Goal: Information Seeking & Learning: Learn about a topic

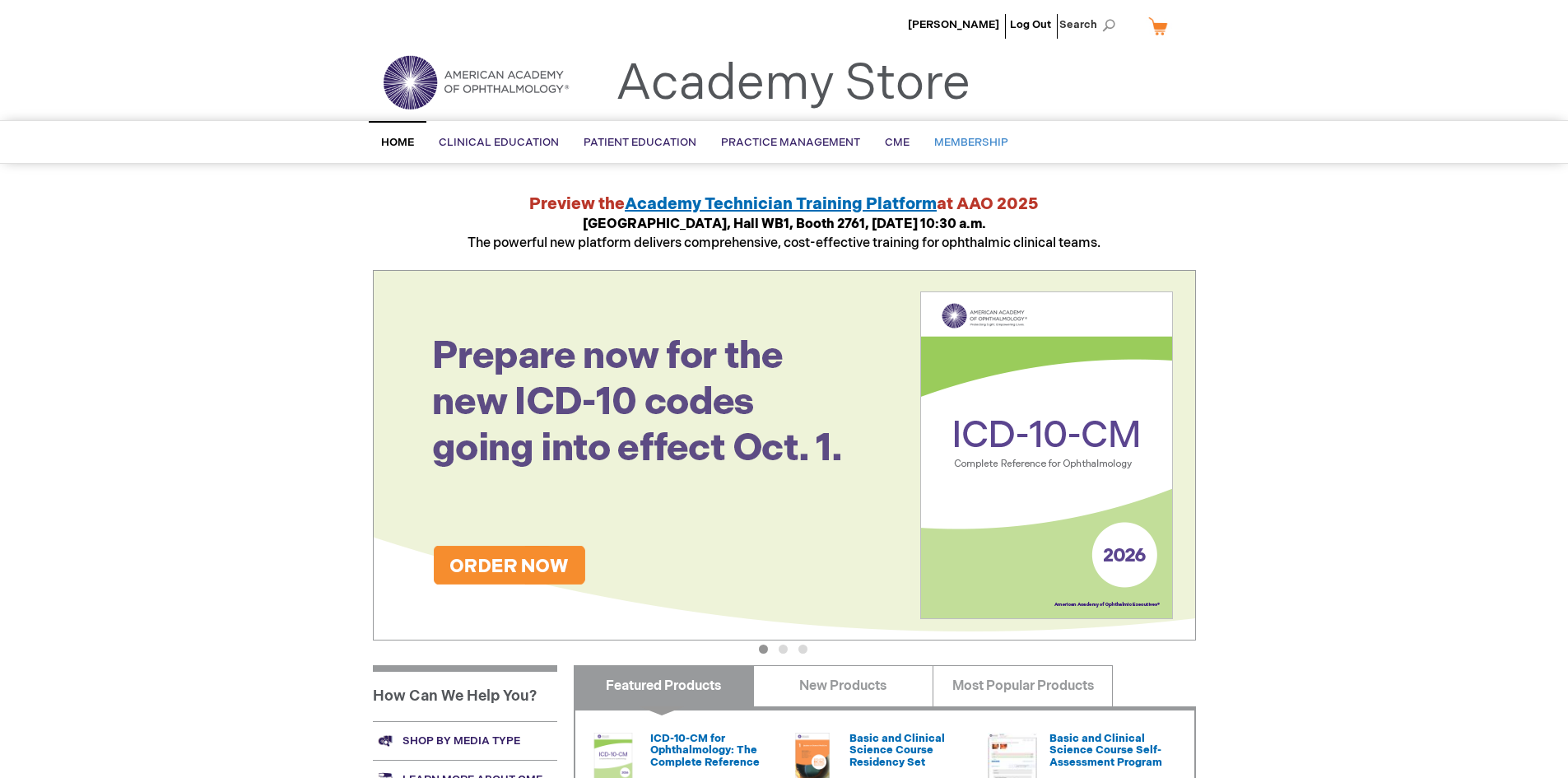
click at [979, 142] on span "Membership" at bounding box center [971, 142] width 74 height 13
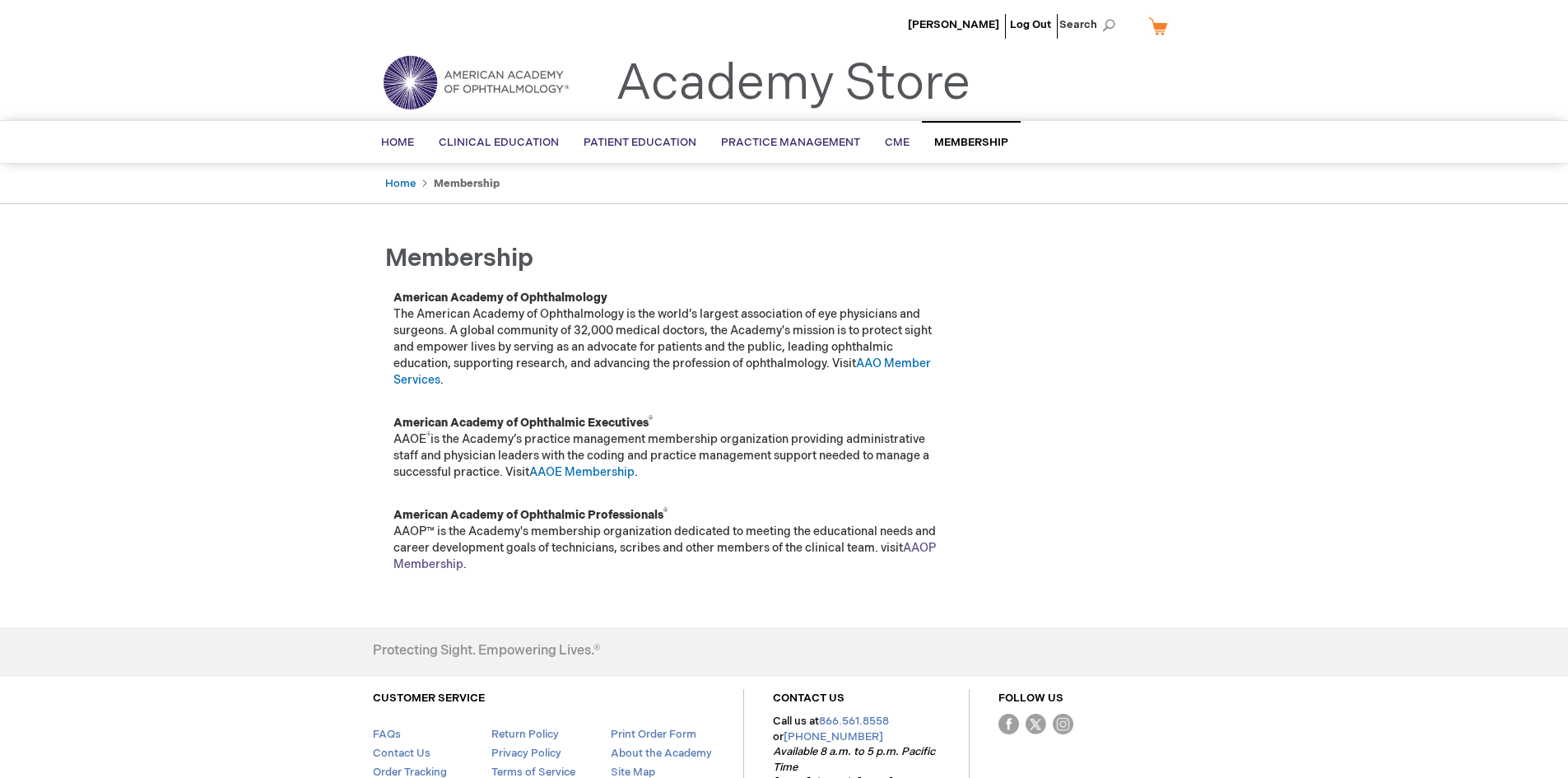
click at [437, 570] on link "AAOP Membership" at bounding box center [664, 555] width 542 height 31
click at [911, 361] on link "AAO Member Services" at bounding box center [662, 371] width 537 height 31
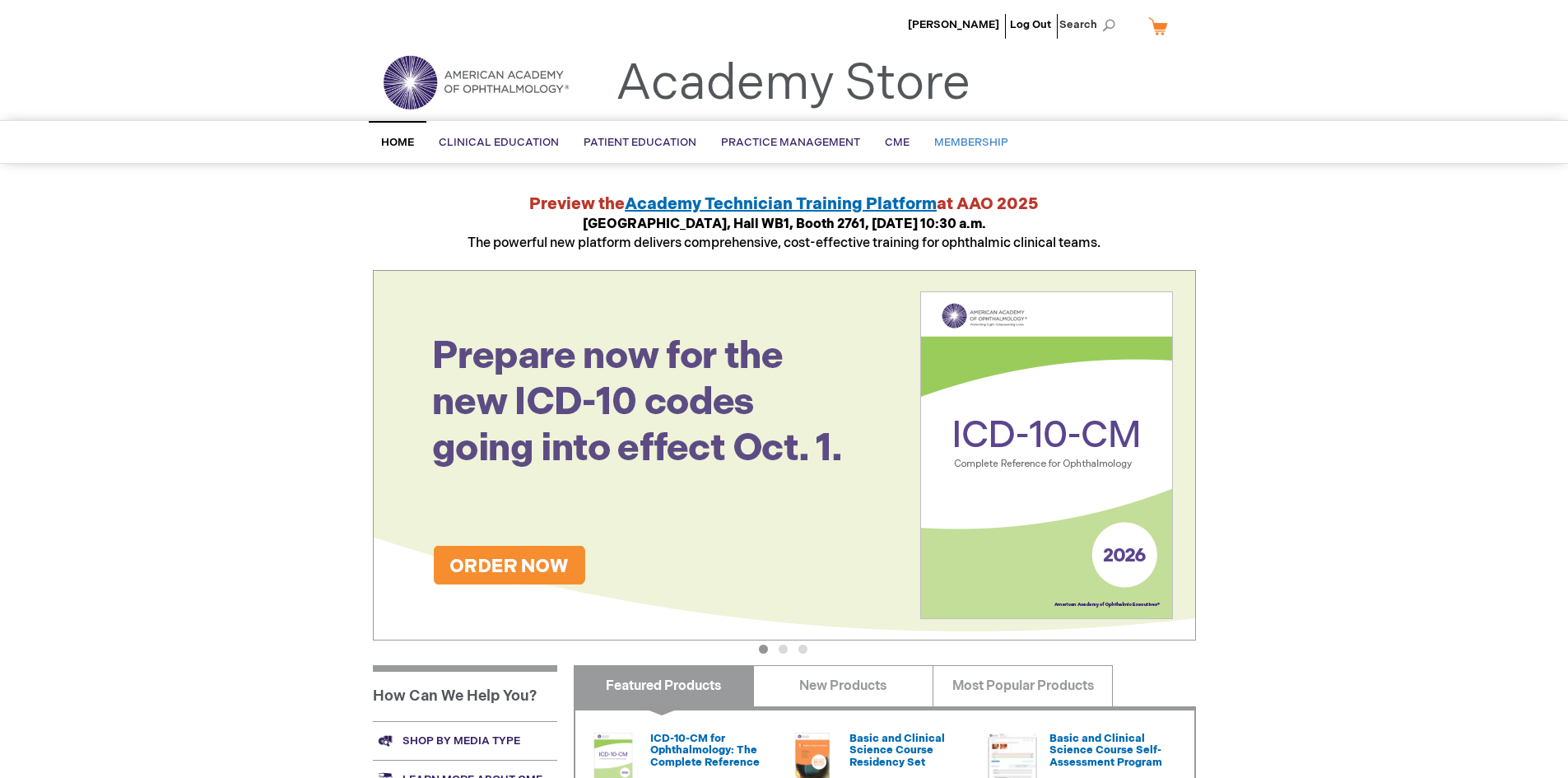
click at [976, 133] on link "Membership" at bounding box center [972, 143] width 98 height 40
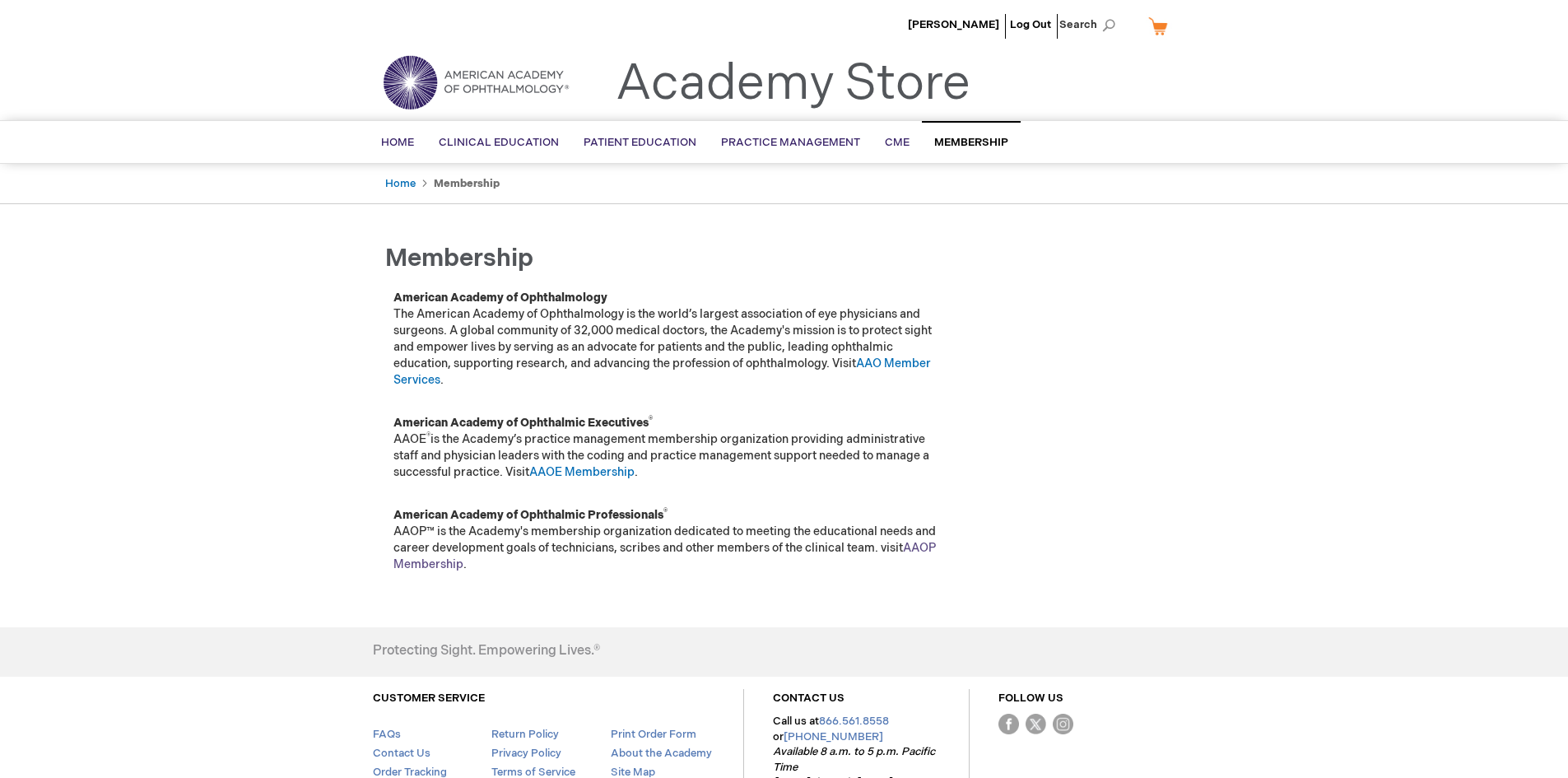
click at [426, 562] on link "AAOP Membership" at bounding box center [664, 555] width 542 height 31
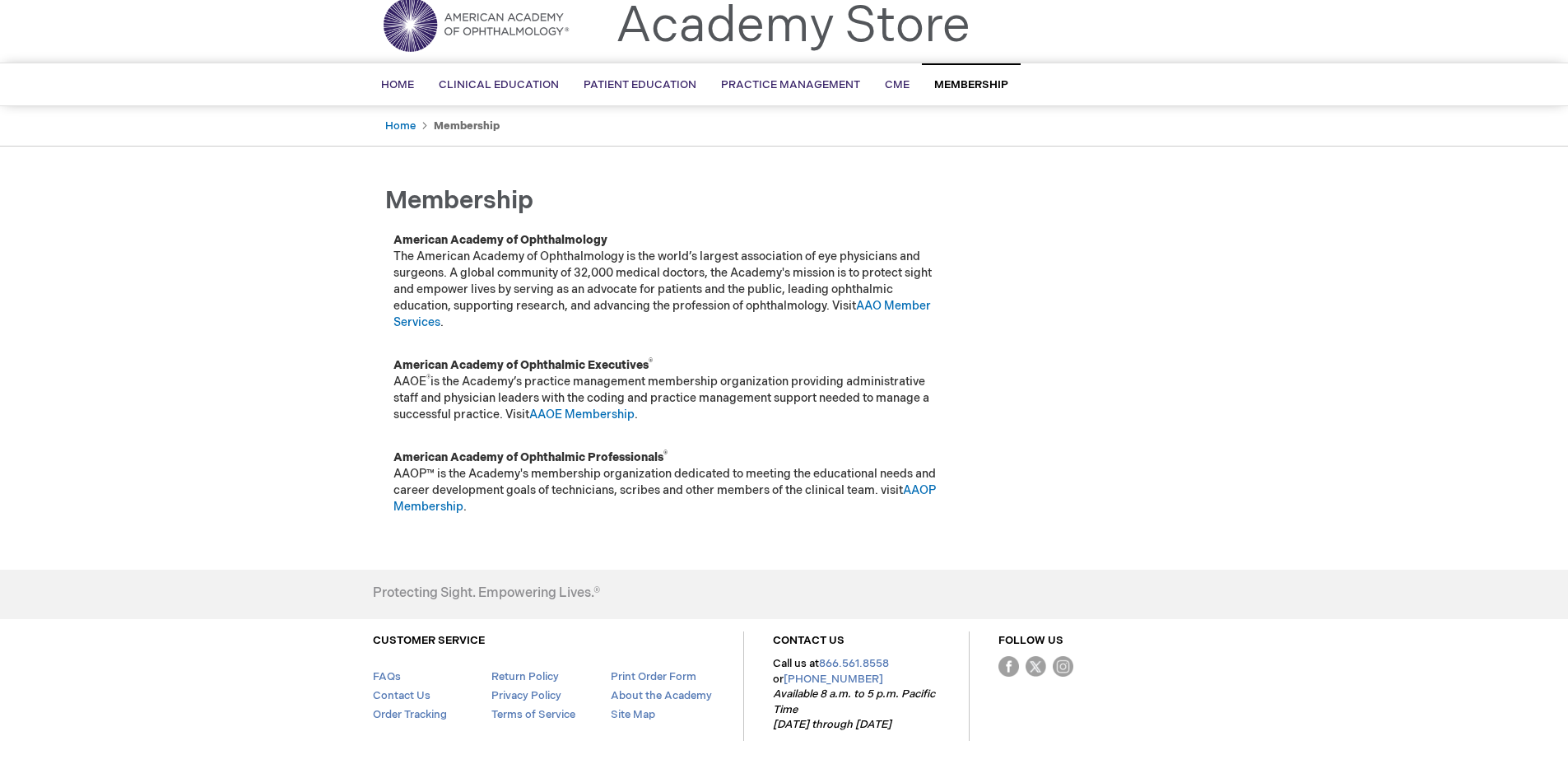
scroll to position [110, 0]
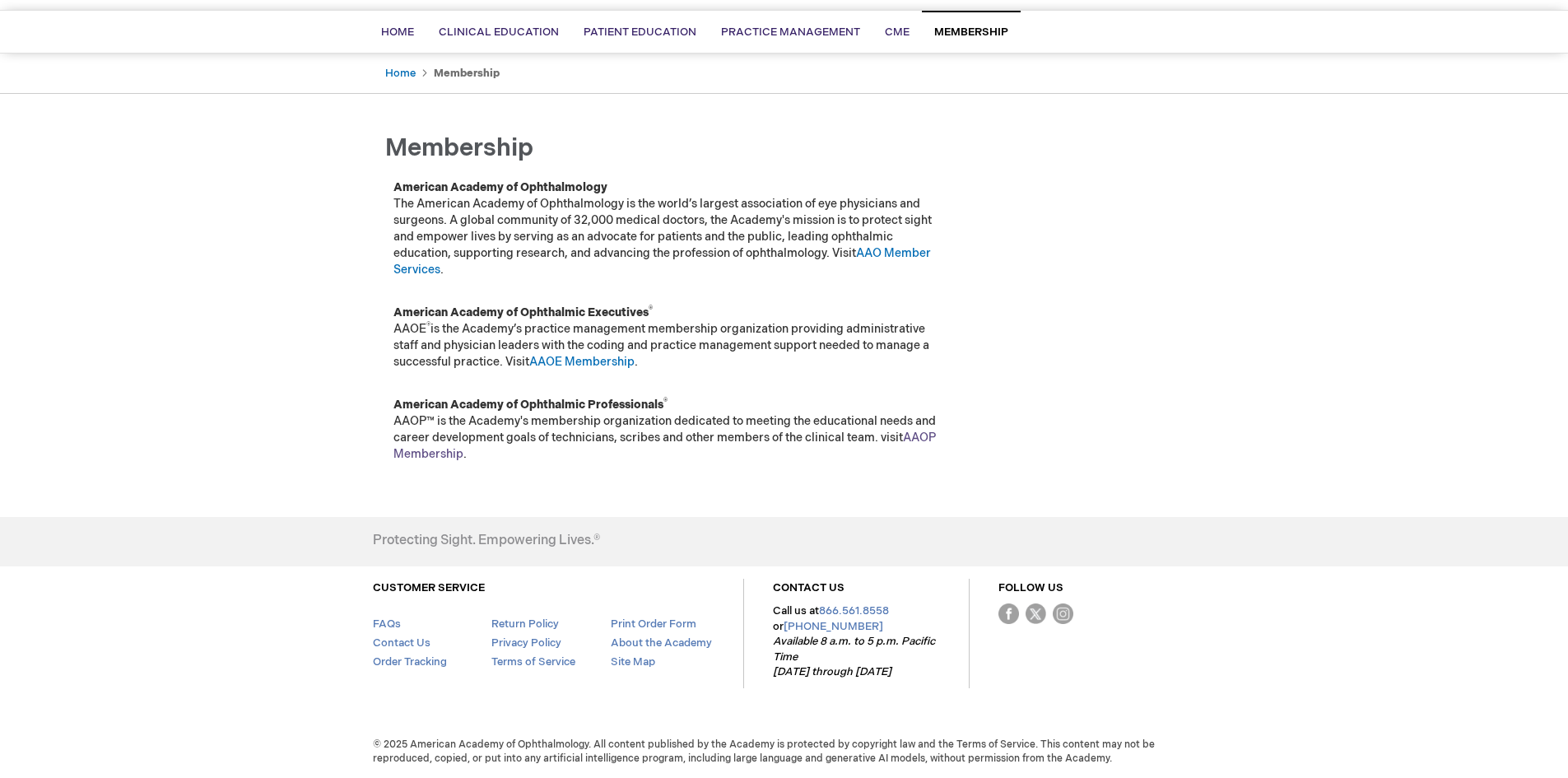
click at [924, 430] on link "AAOP Membership" at bounding box center [664, 445] width 542 height 31
